Goal: Task Accomplishment & Management: Use online tool/utility

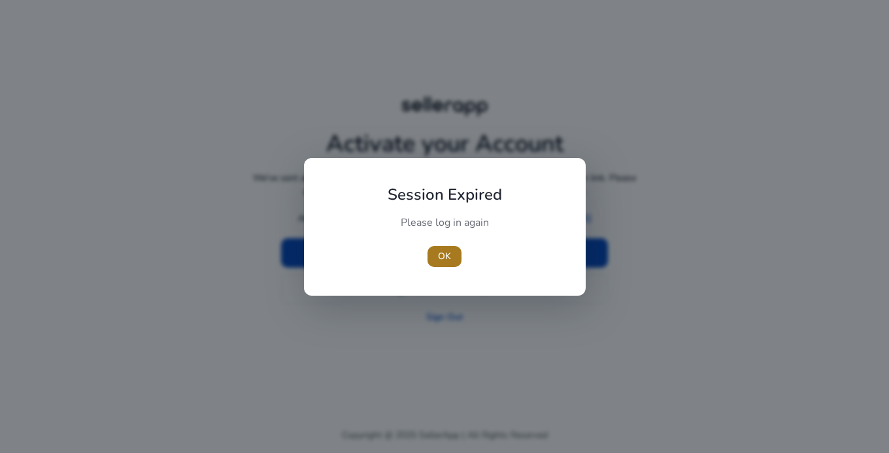
click at [441, 257] on span "OK" at bounding box center [444, 257] width 13 height 14
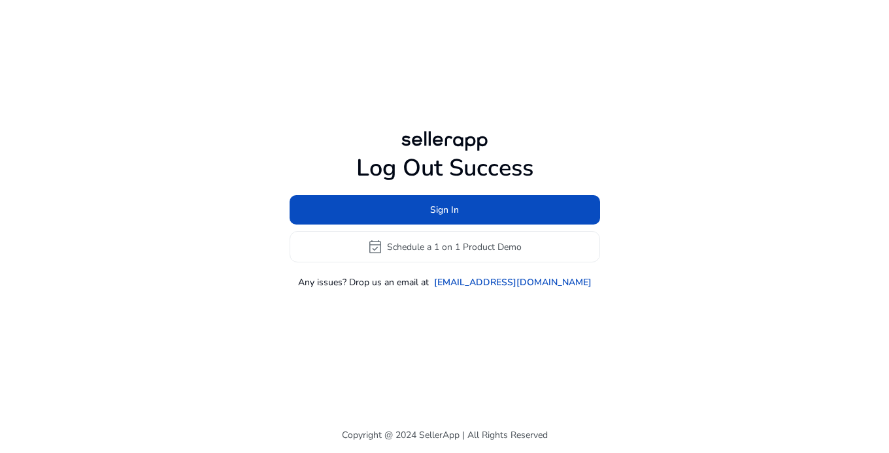
click at [759, 118] on div "Log Out Success Sign In event_available Schedule a 1 on 1 Product Demo Any issu…" at bounding box center [444, 209] width 751 height 418
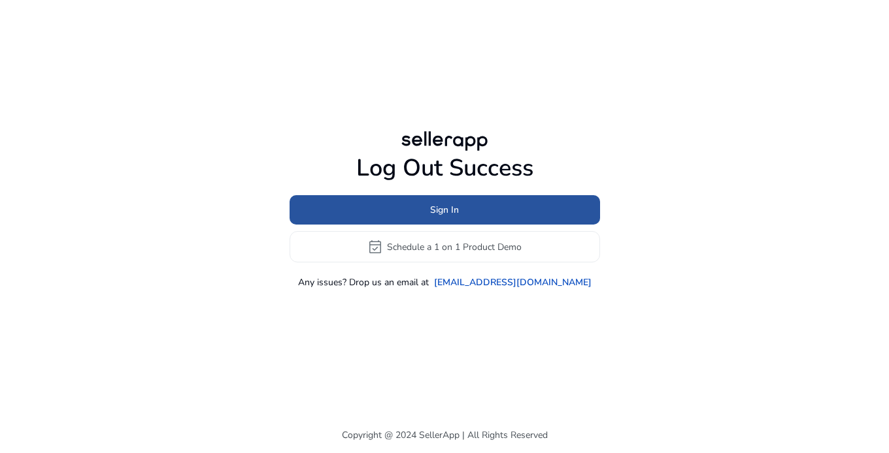
click at [469, 207] on span at bounding box center [444, 210] width 310 height 31
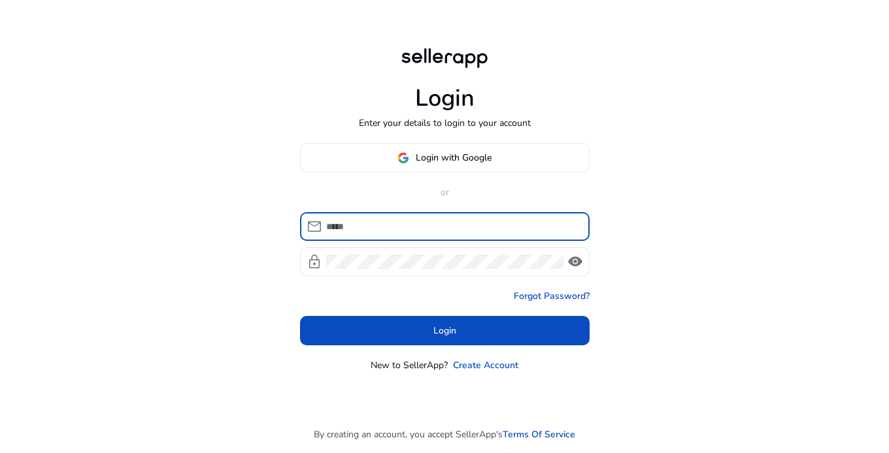
type input "**********"
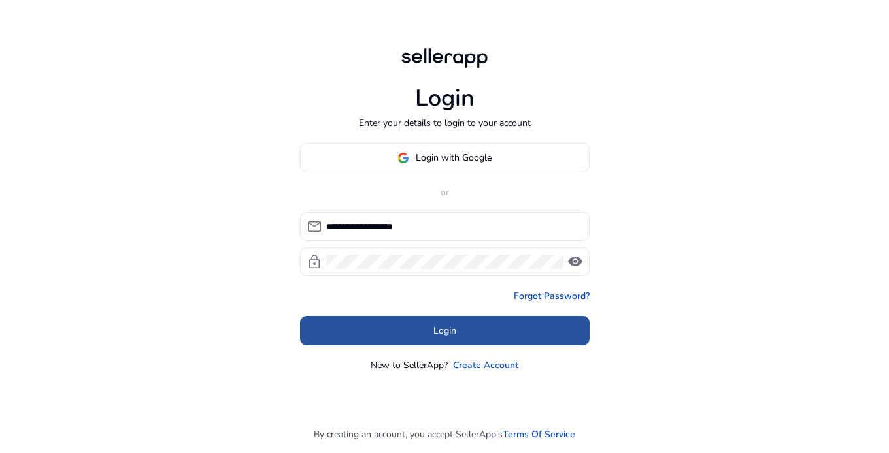
click at [490, 332] on span at bounding box center [444, 331] width 289 height 31
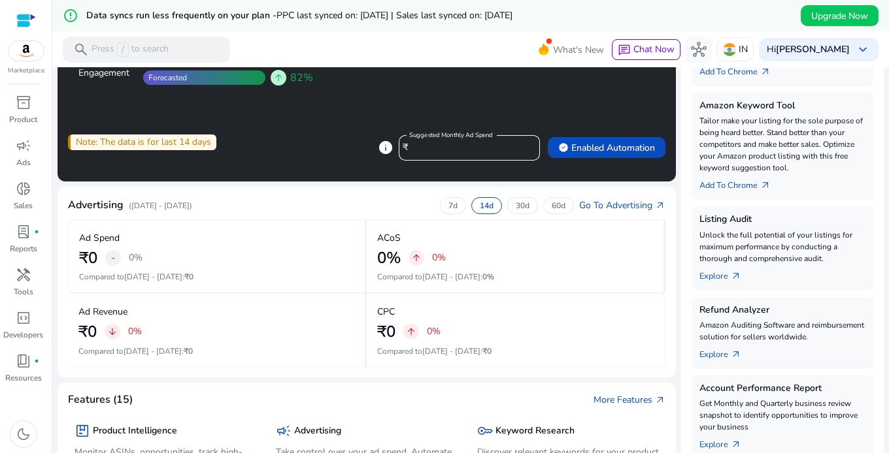
scroll to position [306, 0]
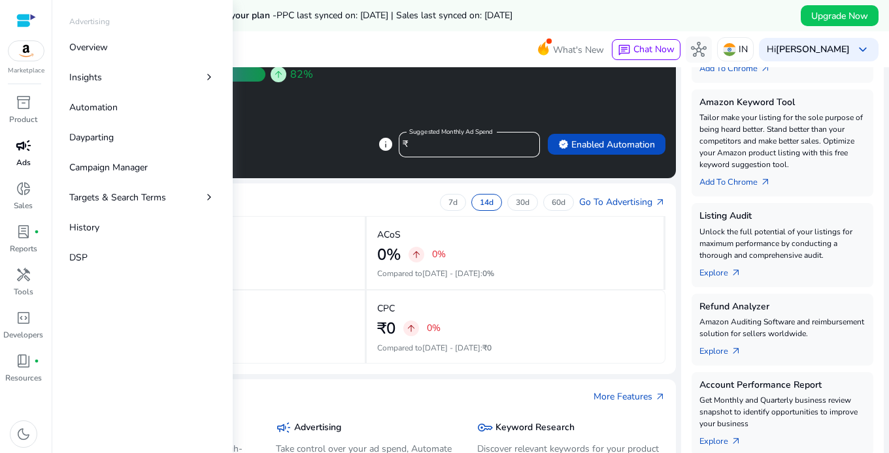
click at [24, 155] on div "campaign" at bounding box center [23, 145] width 37 height 21
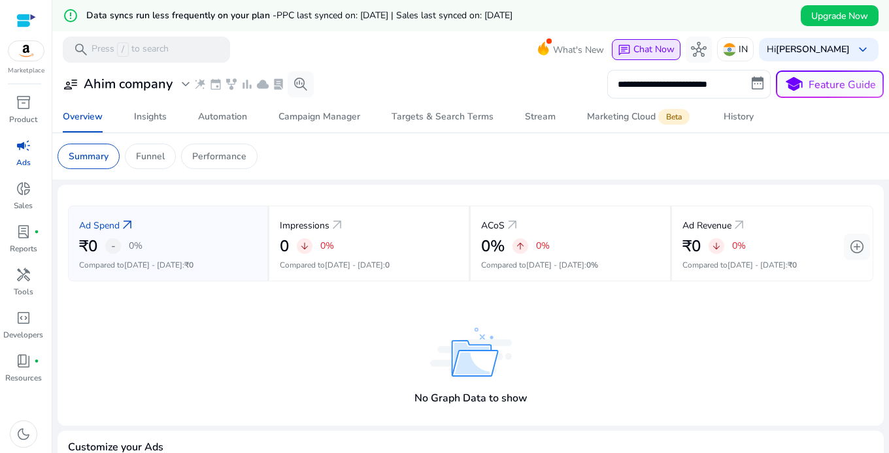
click at [646, 50] on span "Chat Now" at bounding box center [653, 49] width 41 height 12
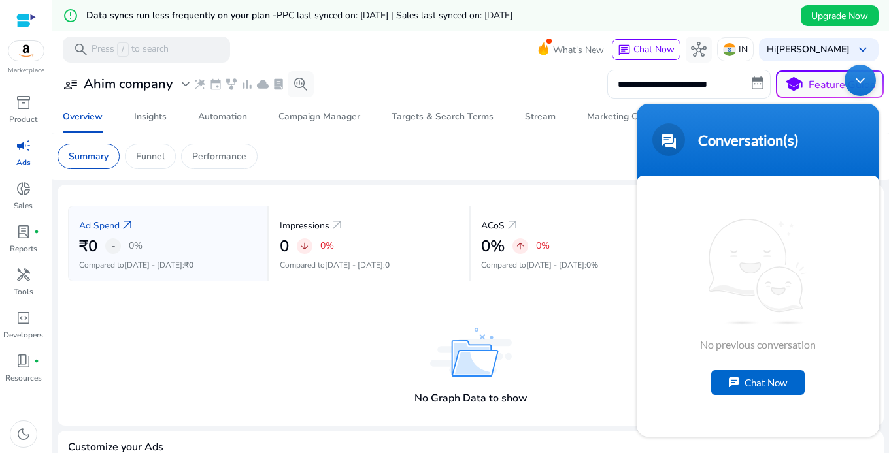
click at [753, 380] on div "Chat Now" at bounding box center [757, 382] width 93 height 25
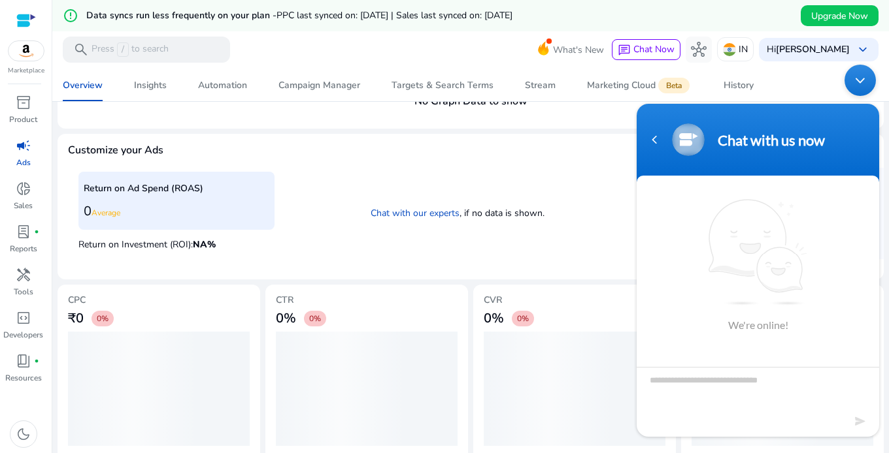
scroll to position [312, 0]
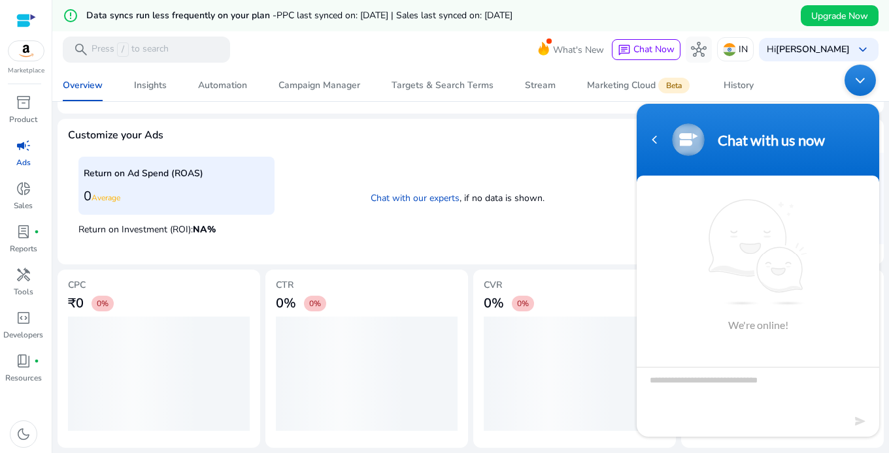
click at [857, 86] on div "Minimize live chat window" at bounding box center [859, 80] width 31 height 31
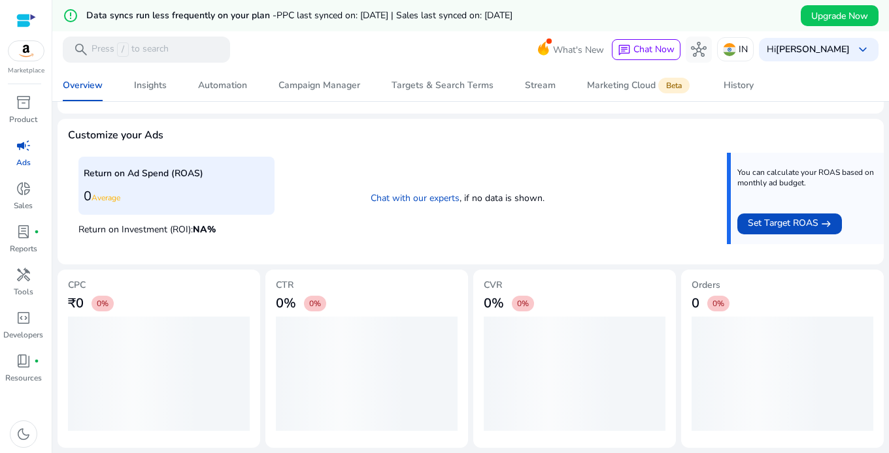
scroll to position [0, 0]
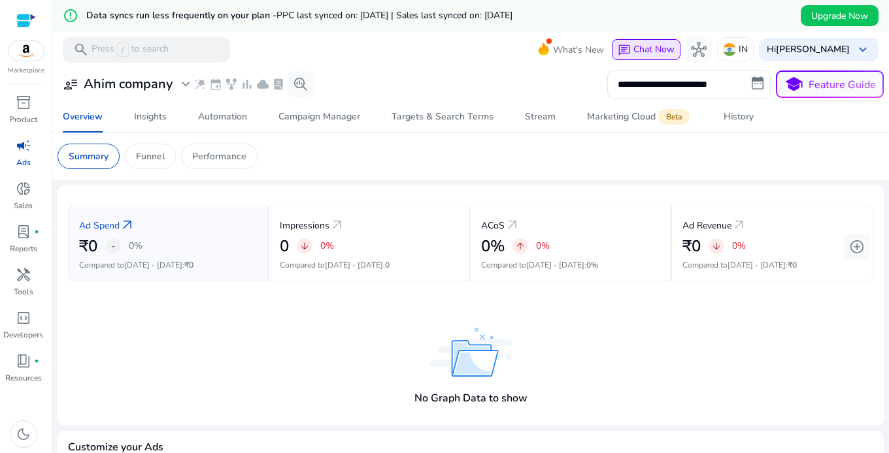
click at [638, 45] on span "Chat Now" at bounding box center [653, 49] width 41 height 12
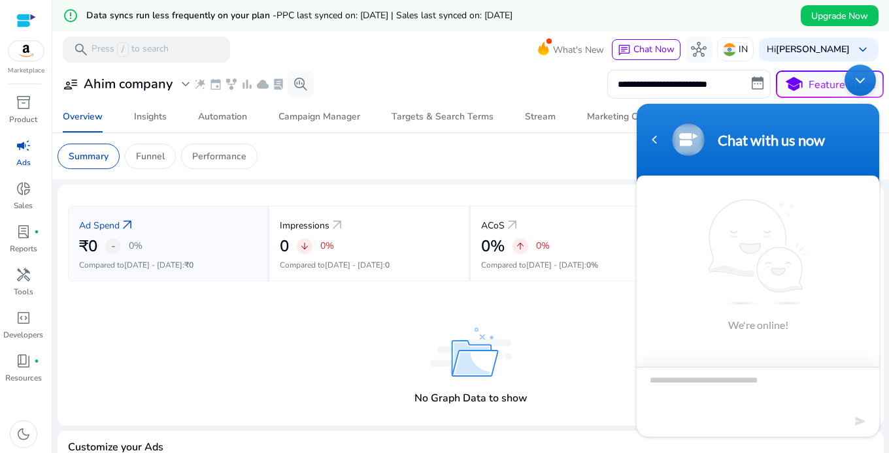
click at [727, 384] on textarea "Type your message and hit 'Enter'" at bounding box center [757, 390] width 242 height 46
click at [585, 355] on div "No Graph Data to show" at bounding box center [470, 370] width 805 height 91
click at [854, 75] on div "Minimize live chat window" at bounding box center [859, 80] width 31 height 31
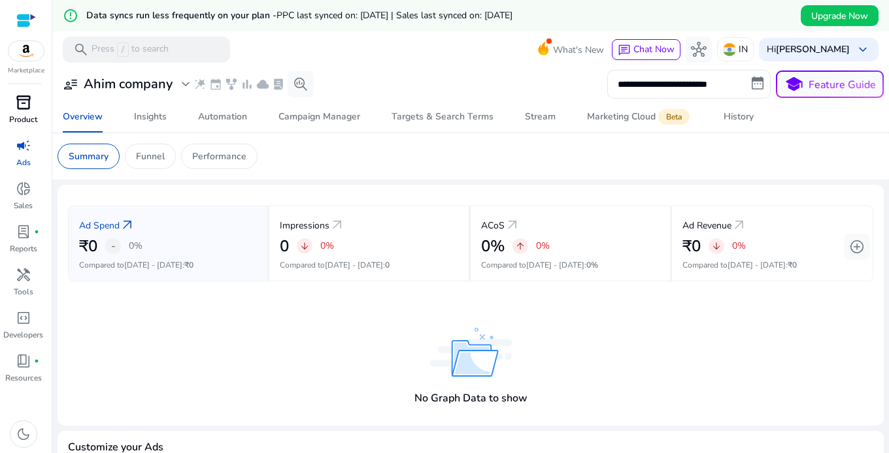
click at [22, 101] on span "inventory_2" at bounding box center [24, 103] width 16 height 16
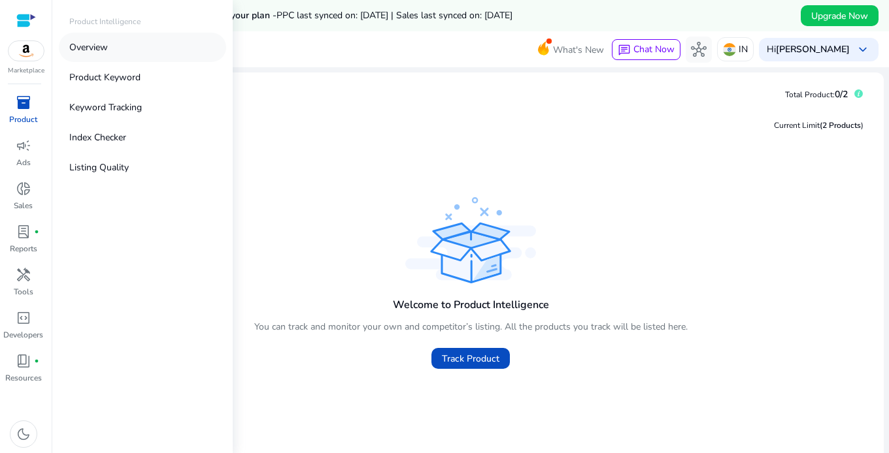
click at [89, 49] on p "Overview" at bounding box center [88, 48] width 39 height 14
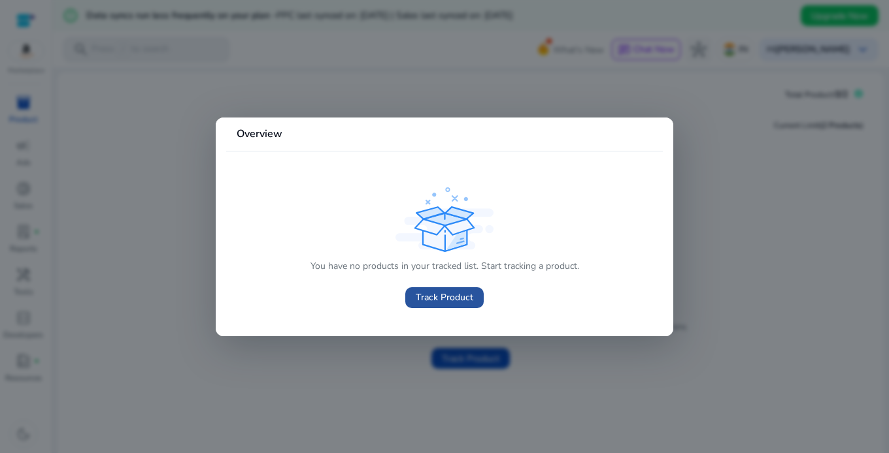
click at [431, 299] on span "Track Product" at bounding box center [445, 298] width 58 height 14
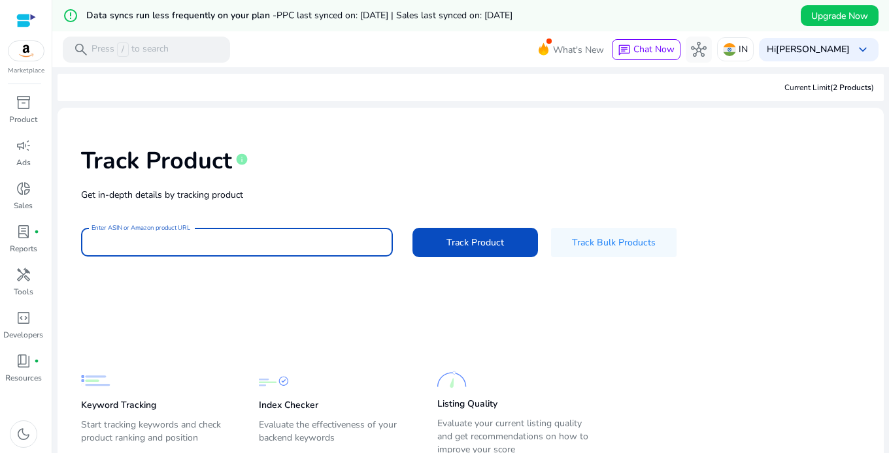
click at [191, 244] on input "Enter ASIN or Amazon product URL" at bounding box center [236, 242] width 291 height 14
click at [262, 237] on input "**********" at bounding box center [236, 242] width 291 height 14
type input "*"
click at [312, 241] on input "Enter ASIN or Amazon product URL" at bounding box center [236, 242] width 291 height 14
paste input "**********"
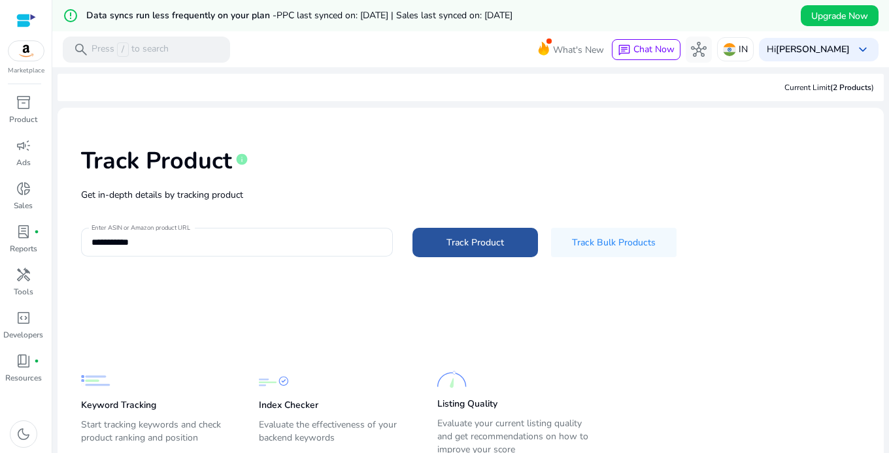
click at [483, 242] on span "Track Product" at bounding box center [475, 243] width 58 height 14
type input "**********"
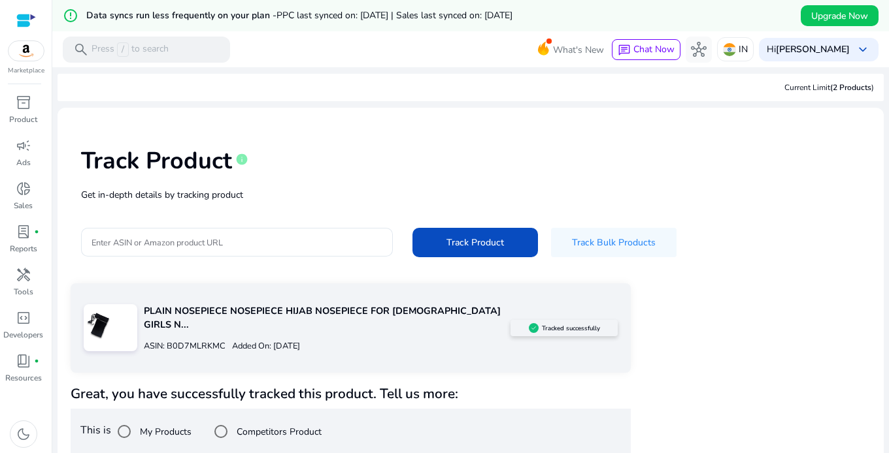
scroll to position [31, 0]
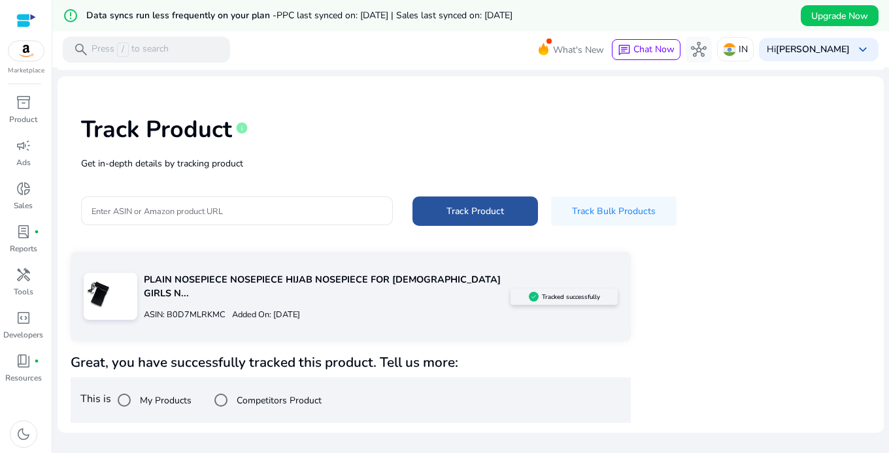
click at [465, 212] on span "Track Product" at bounding box center [475, 212] width 58 height 14
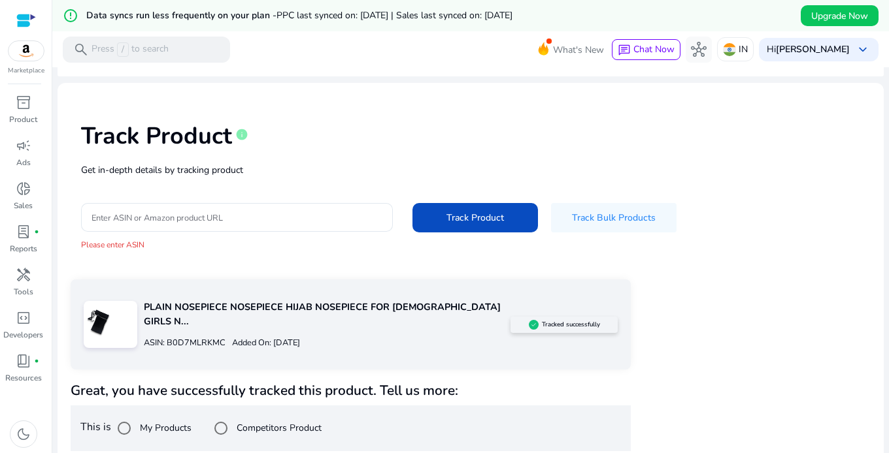
scroll to position [24, 0]
click at [293, 259] on div "Track Product info Get in-depth details by tracking product Enter ASIN or Amazo…" at bounding box center [470, 187] width 805 height 186
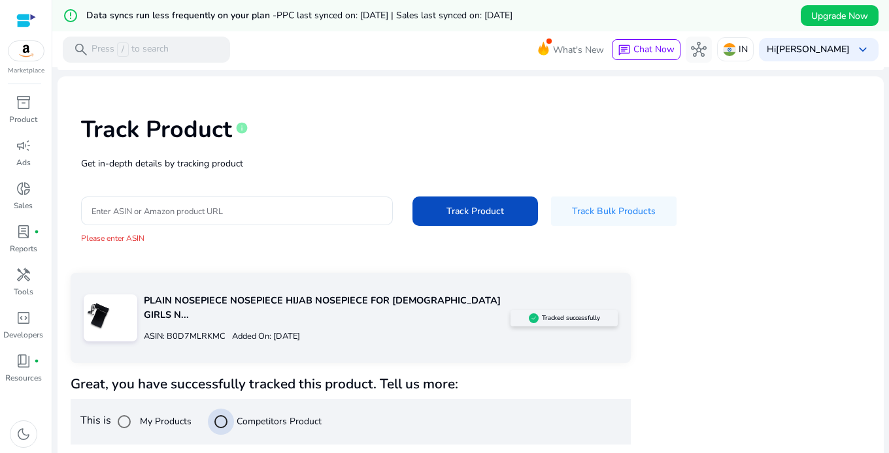
scroll to position [172, 0]
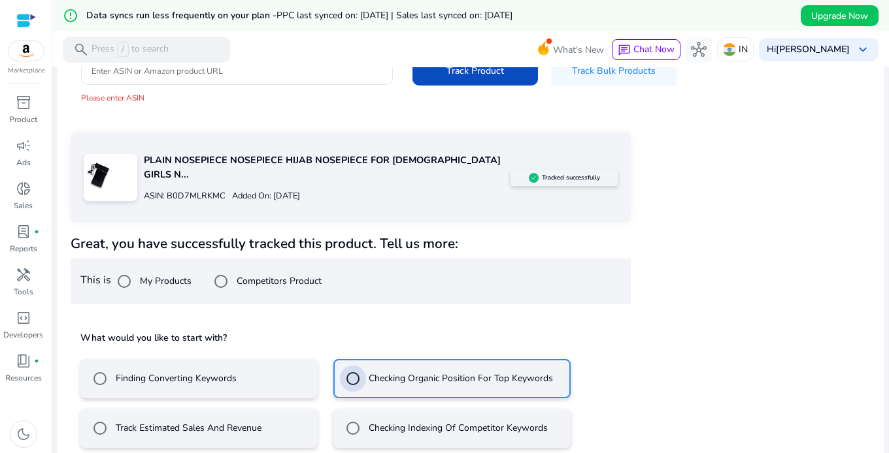
scroll to position [230, 0]
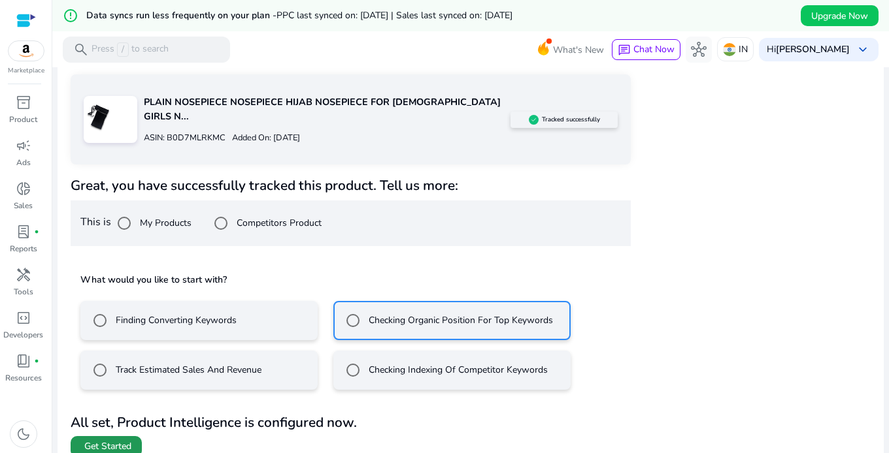
click at [86, 440] on span "Get Started" at bounding box center [107, 446] width 47 height 13
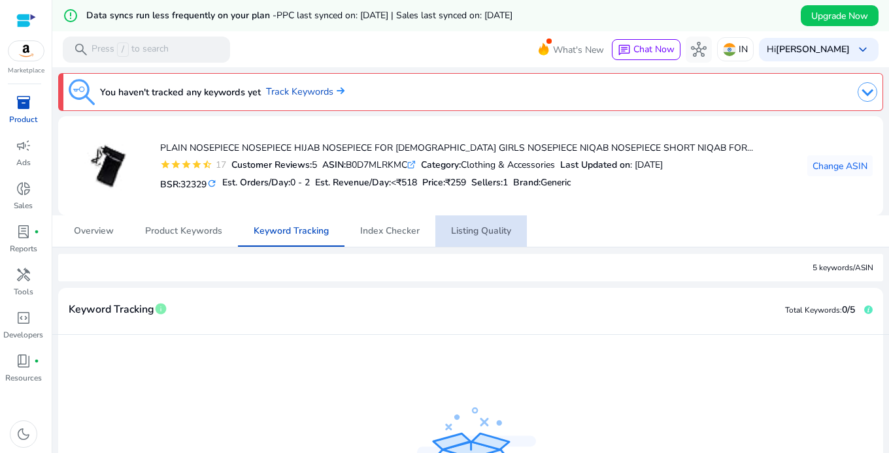
click at [466, 227] on span "Listing Quality" at bounding box center [481, 231] width 60 height 9
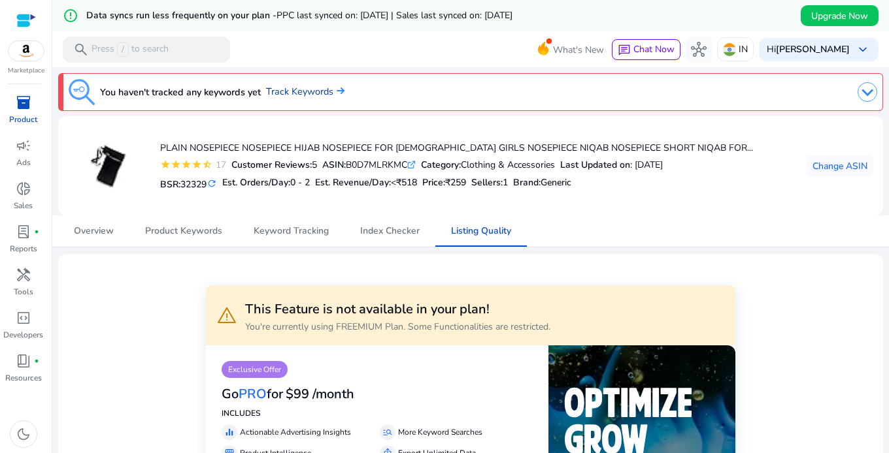
click at [340, 90] on img at bounding box center [338, 91] width 11 height 8
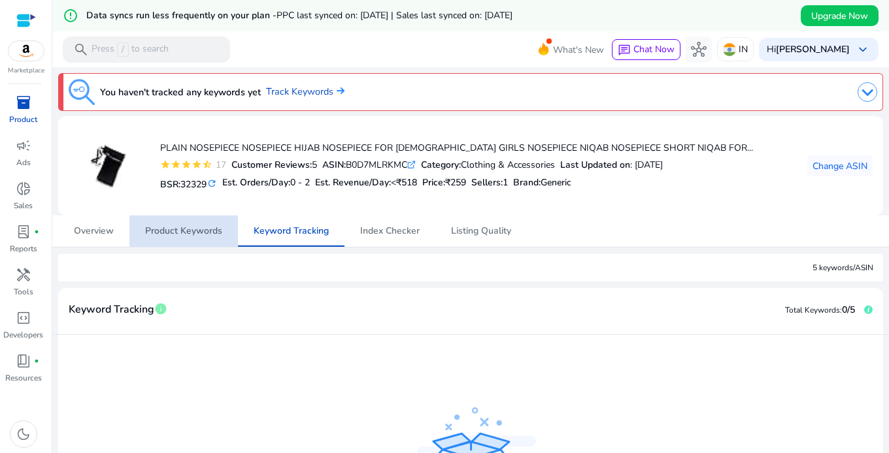
click at [189, 234] on span "Product Keywords" at bounding box center [183, 231] width 77 height 9
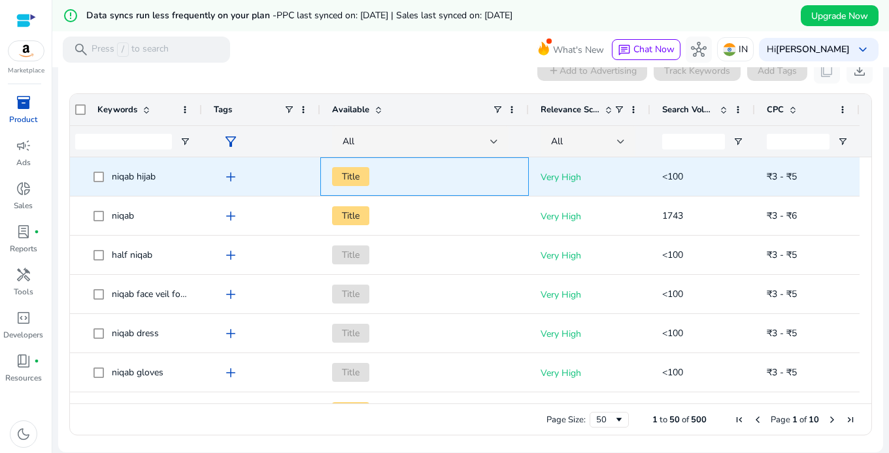
click at [503, 179] on span "Title" at bounding box center [424, 176] width 185 height 27
click at [125, 173] on span "niqab hijab" at bounding box center [134, 177] width 44 height 12
click at [229, 174] on span "add" at bounding box center [231, 177] width 16 height 16
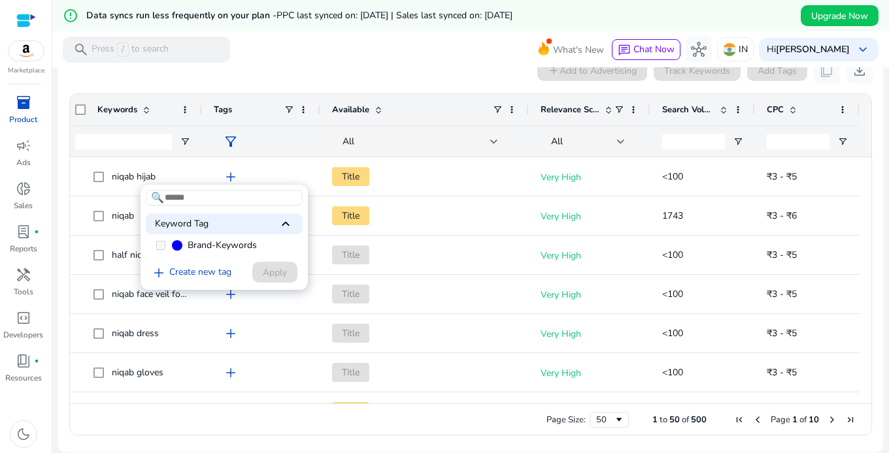
click at [93, 179] on div at bounding box center [444, 226] width 889 height 453
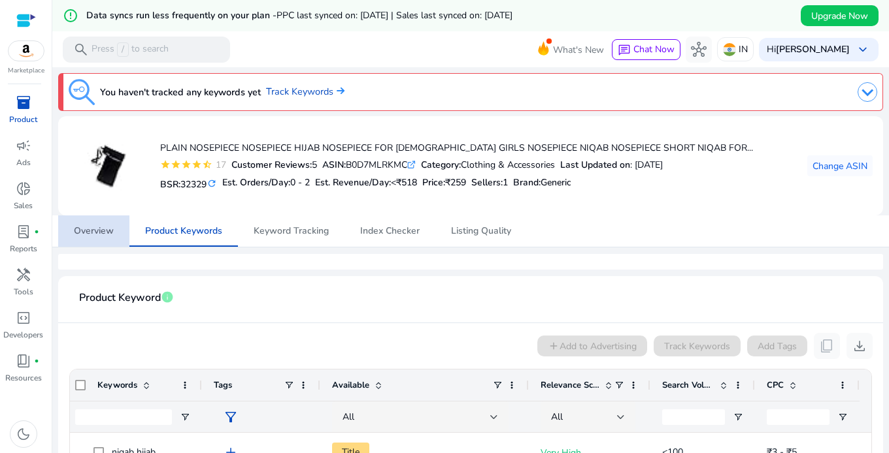
click at [89, 232] on span "Overview" at bounding box center [94, 231] width 40 height 9
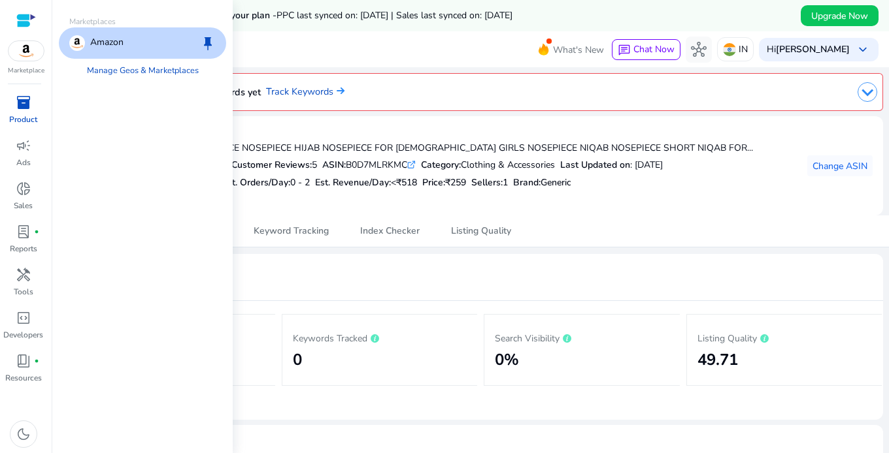
click at [20, 50] on img at bounding box center [25, 51] width 35 height 20
click at [120, 73] on link "Manage Geos & Marketplaces" at bounding box center [142, 71] width 133 height 24
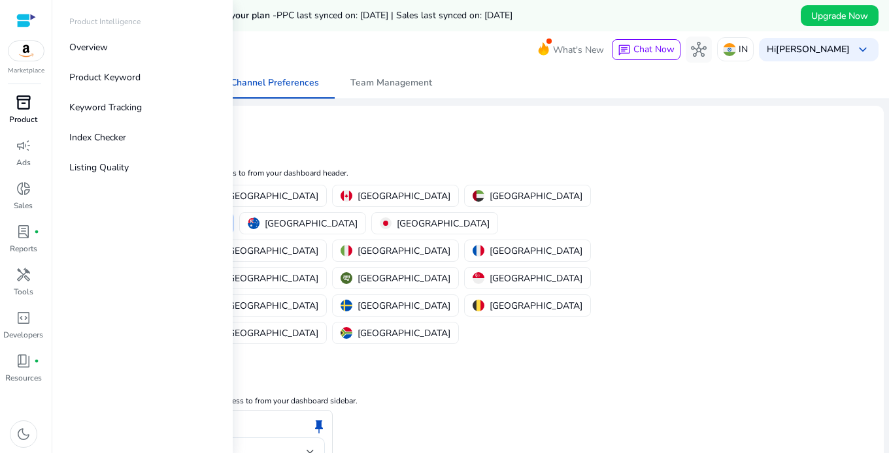
click at [24, 108] on span "inventory_2" at bounding box center [24, 103] width 16 height 16
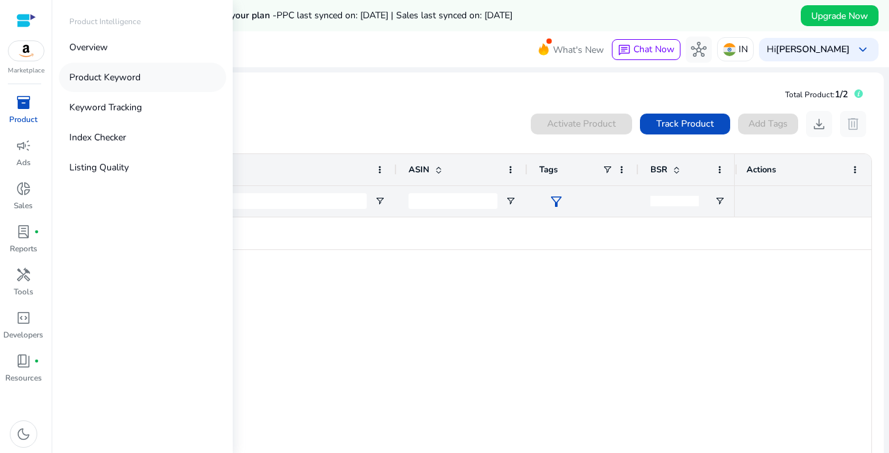
click at [107, 76] on p "Product Keyword" at bounding box center [104, 78] width 71 height 14
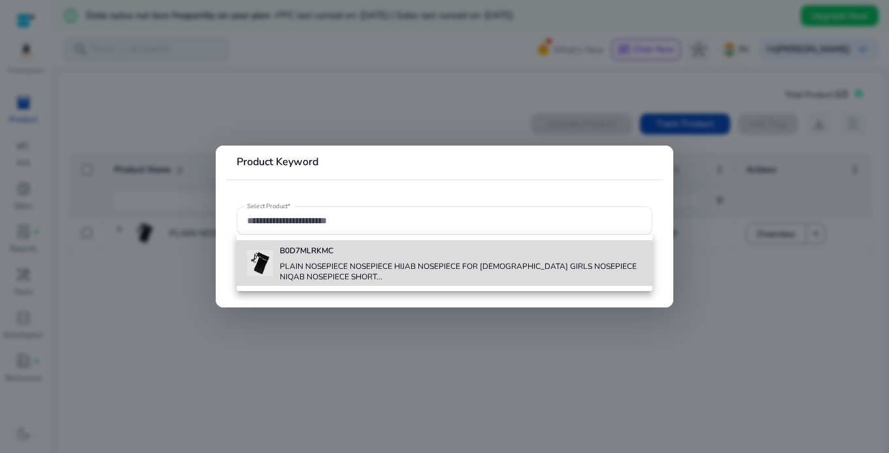
click at [316, 260] on div "B0D7MLRKMC PLAIN NOSEPIECE NOSEPIECE HIJAB NOSEPIECE FOR [DEMOGRAPHIC_DATA] GIR…" at bounding box center [461, 263] width 362 height 46
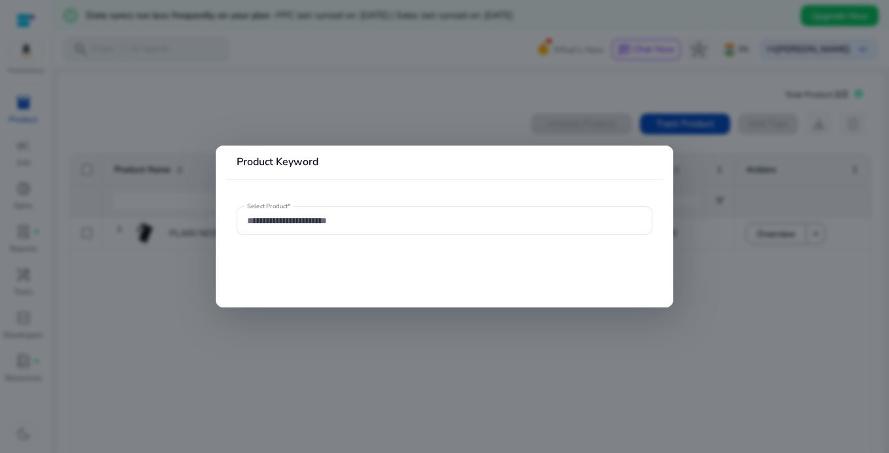
type input "**********"
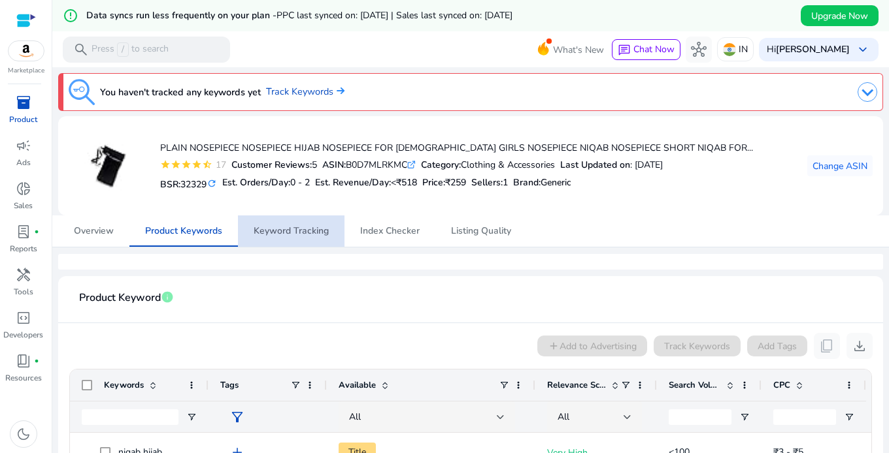
click at [291, 231] on span "Keyword Tracking" at bounding box center [291, 231] width 75 height 9
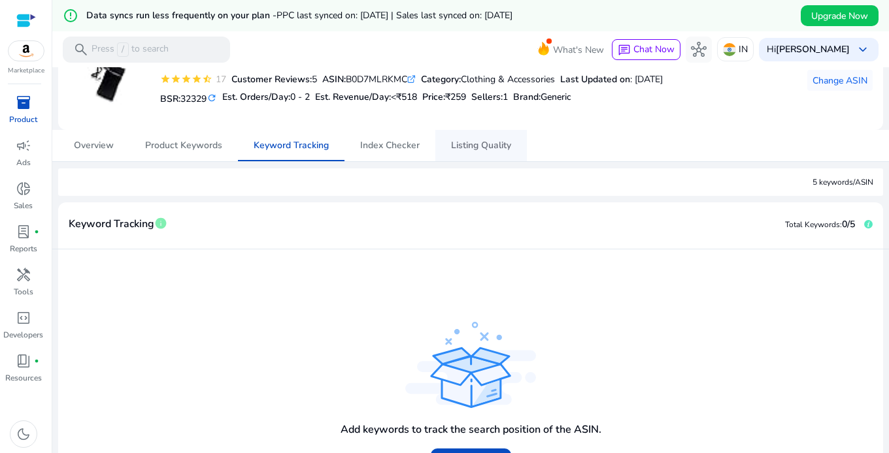
click at [460, 148] on span "Listing Quality" at bounding box center [481, 145] width 60 height 9
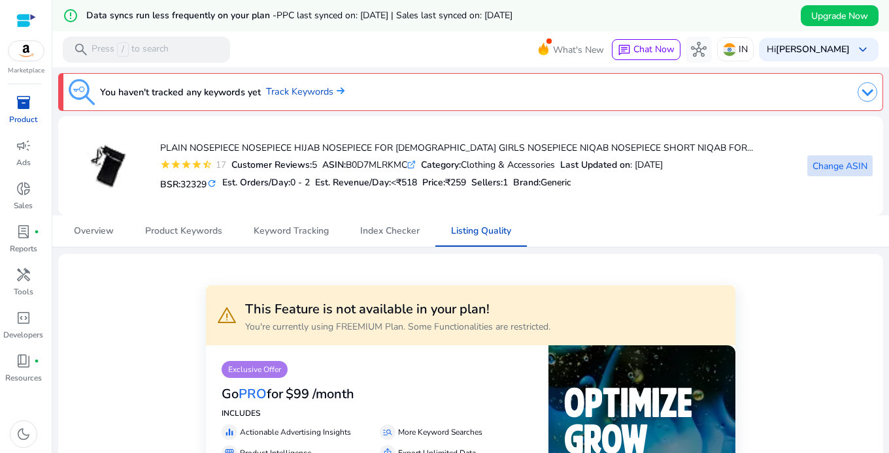
click at [834, 165] on span "Change ASIN" at bounding box center [839, 166] width 55 height 14
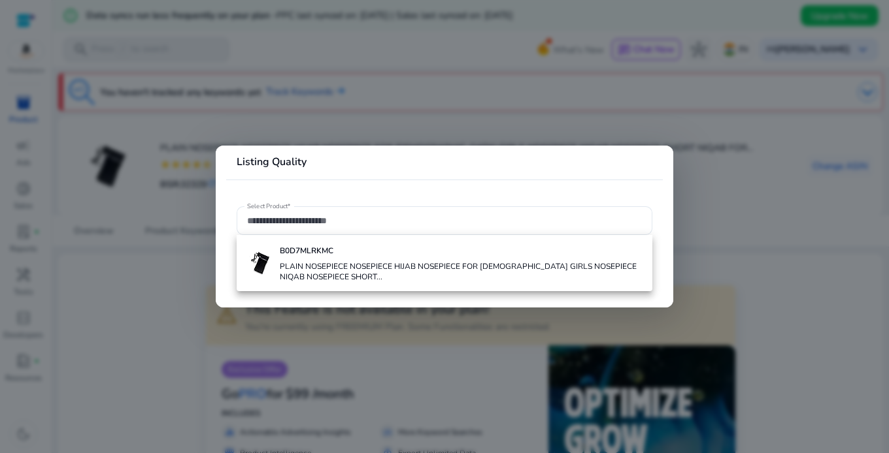
click at [745, 125] on div at bounding box center [444, 226] width 889 height 453
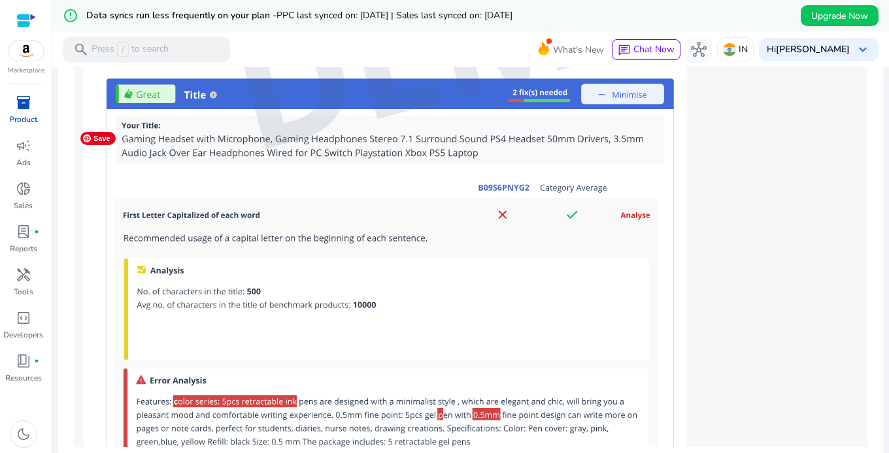
scroll to position [182, 0]
